Goal: Task Accomplishment & Management: Use online tool/utility

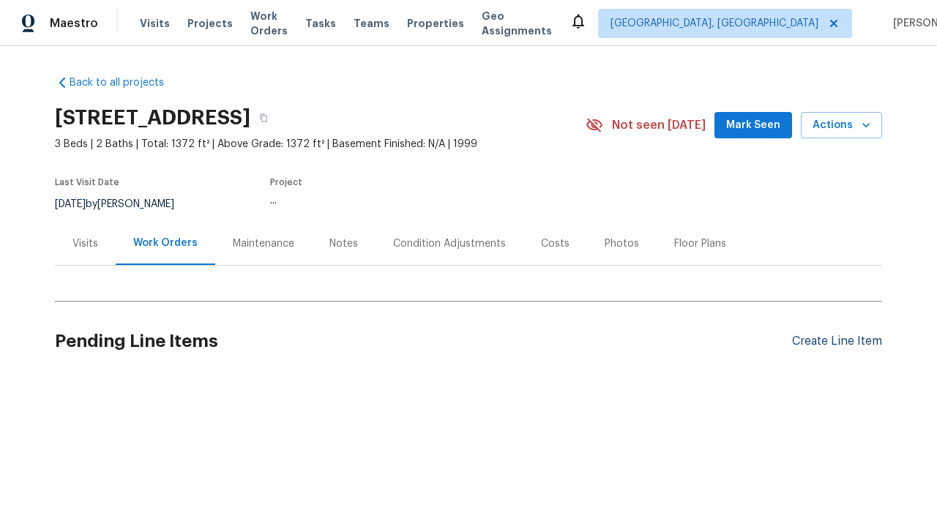
click at [831, 341] on div "Create Line Item" at bounding box center [837, 342] width 90 height 14
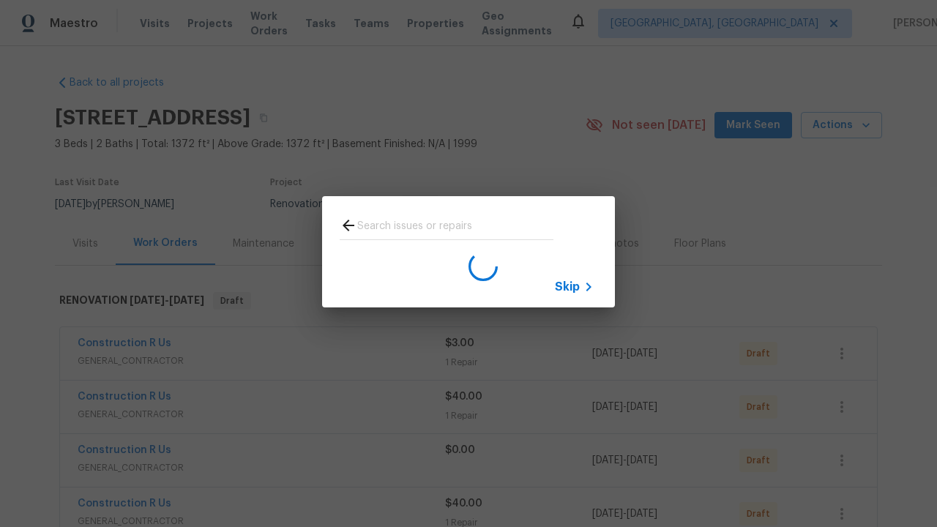
click at [568, 286] on span "Skip" at bounding box center [567, 287] width 25 height 15
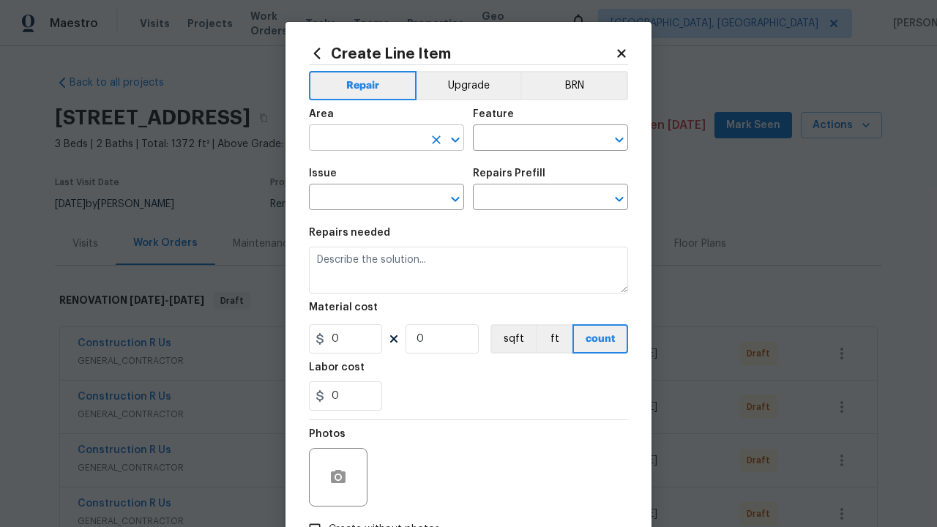
click at [360, 139] on input "text" at bounding box center [366, 139] width 114 height 23
type input "Bedroom"
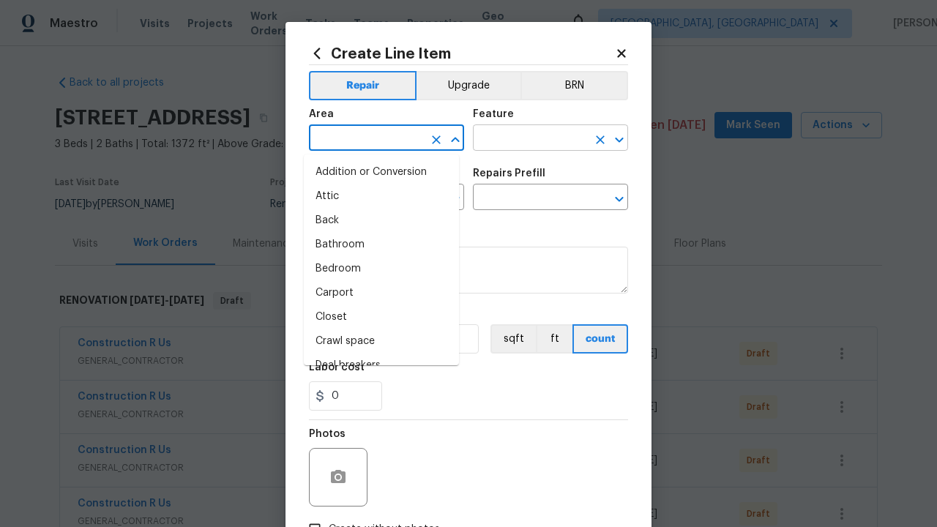
click at [376, 269] on li "Bedroom" at bounding box center [381, 269] width 155 height 24
type input "Bedroom"
click at [524, 139] on input "text" at bounding box center [530, 139] width 114 height 23
type input "Flooring"
click at [360, 199] on input "text" at bounding box center [366, 198] width 114 height 23
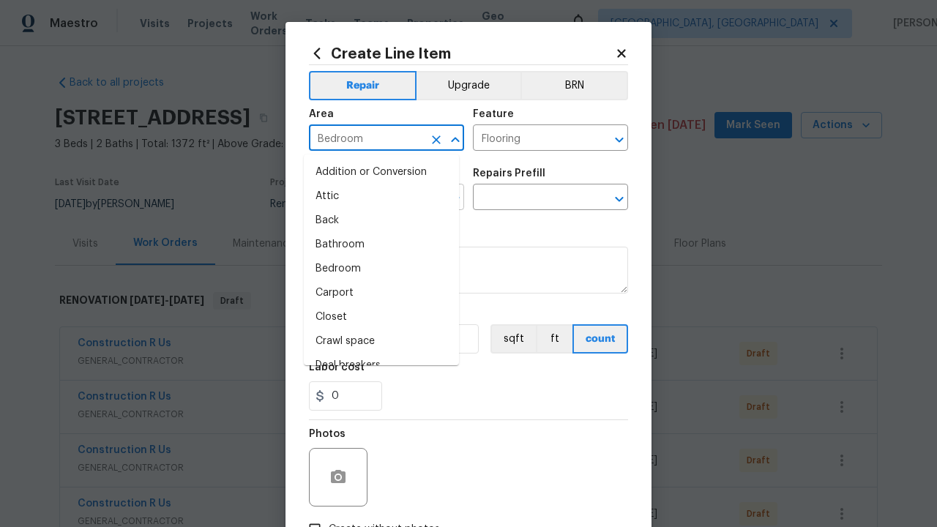
type input "Wallpaper"
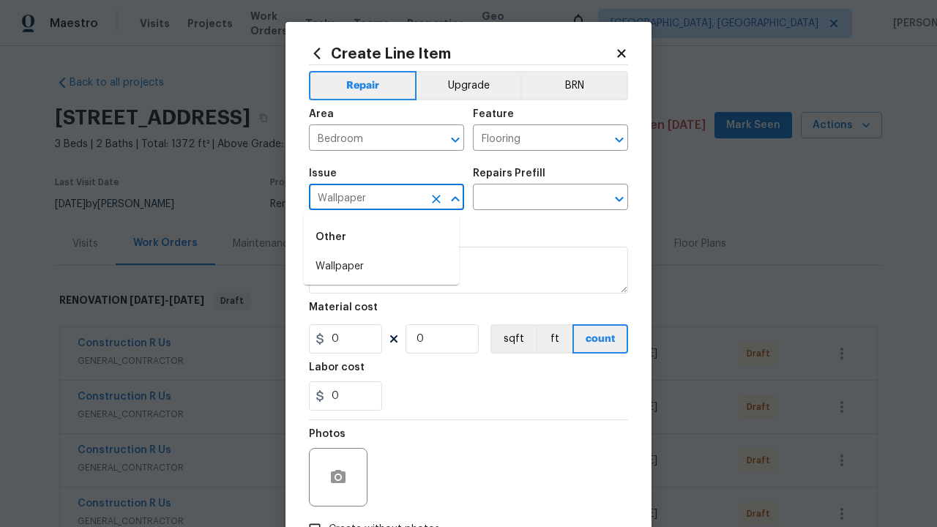
click at [382, 267] on li "Wallpaper" at bounding box center [381, 267] width 155 height 24
click at [524, 199] on input "text" at bounding box center [530, 198] width 114 height 23
type input "Remove"
